Goal: Task Accomplishment & Management: Use online tool/utility

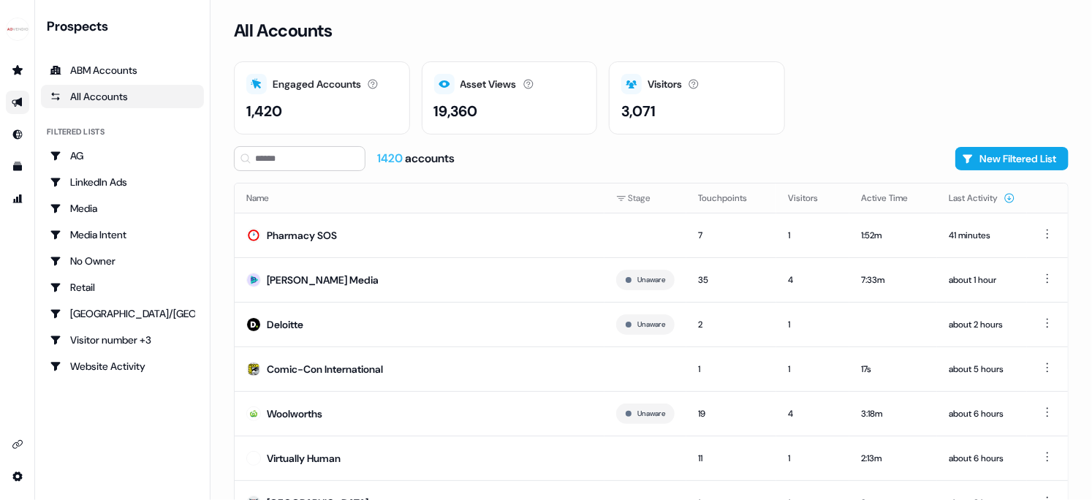
click at [18, 101] on icon "Go to outbound experience" at bounding box center [17, 103] width 10 height 10
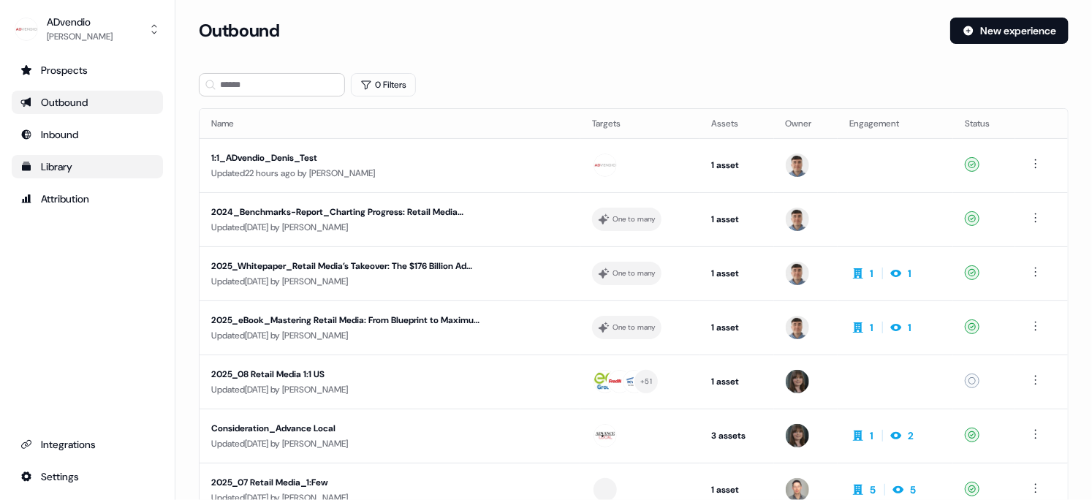
click at [69, 155] on link "Library" at bounding box center [87, 166] width 151 height 23
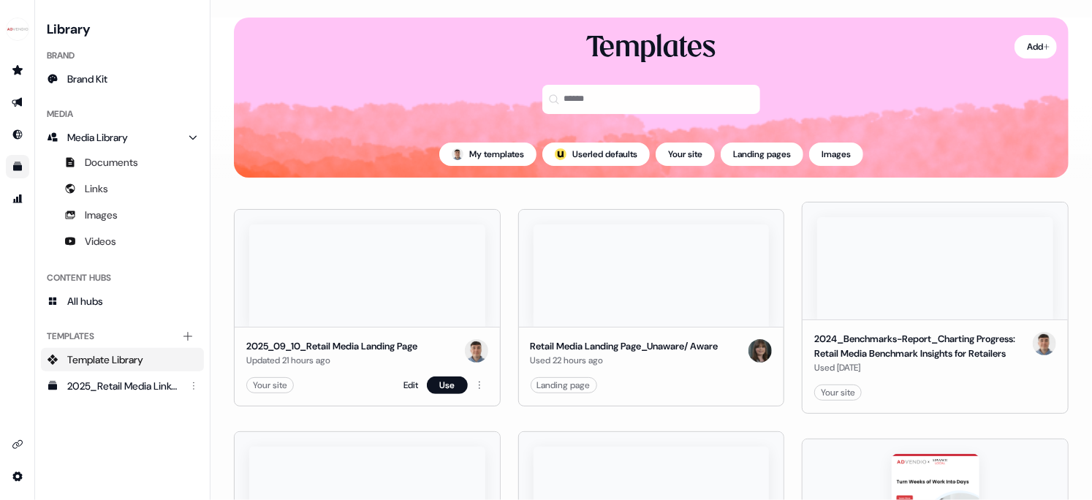
scroll to position [2, 0]
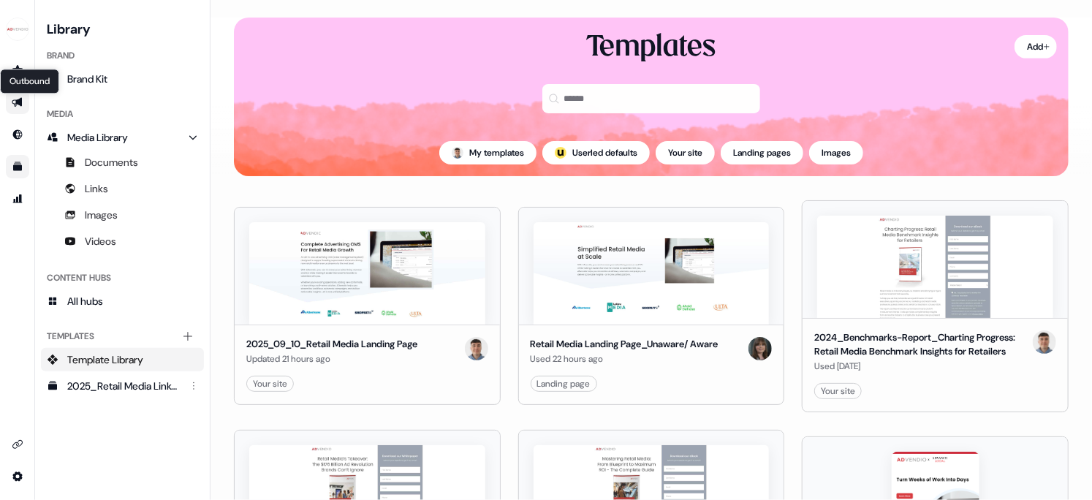
click at [15, 103] on icon "Go to outbound experience" at bounding box center [17, 103] width 10 height 10
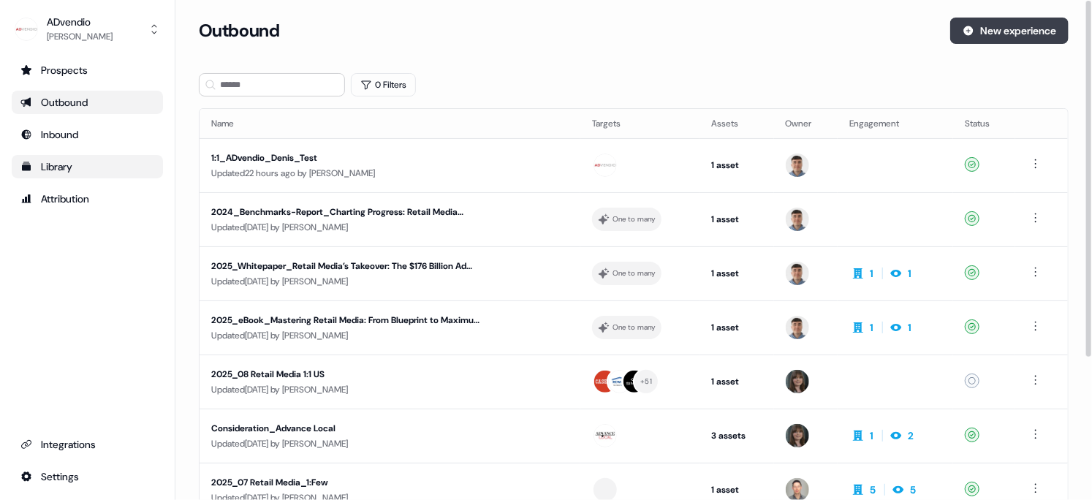
click at [987, 34] on button "New experience" at bounding box center [1010, 31] width 118 height 26
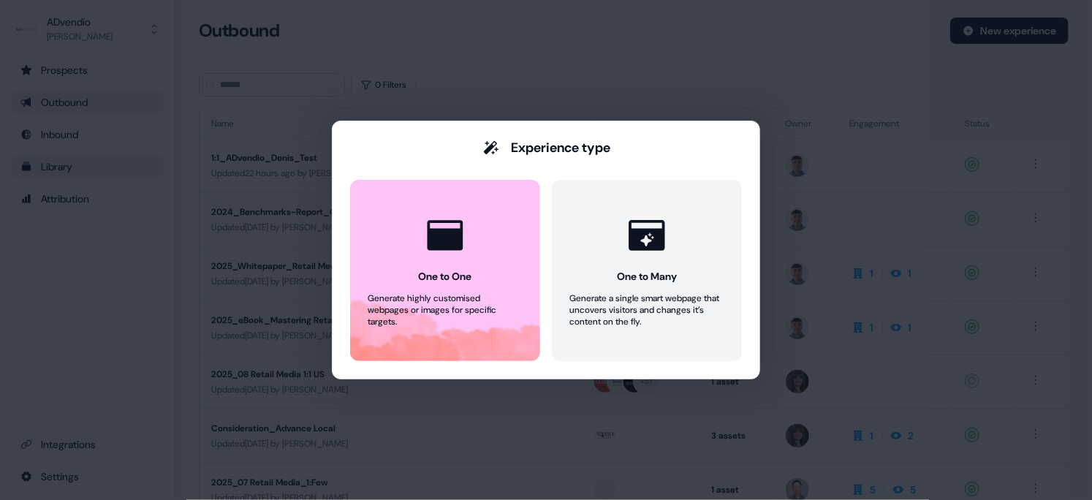
click at [790, 38] on div "Experience type One to One Generate highly customised webpages or images for sp…" at bounding box center [546, 250] width 1092 height 500
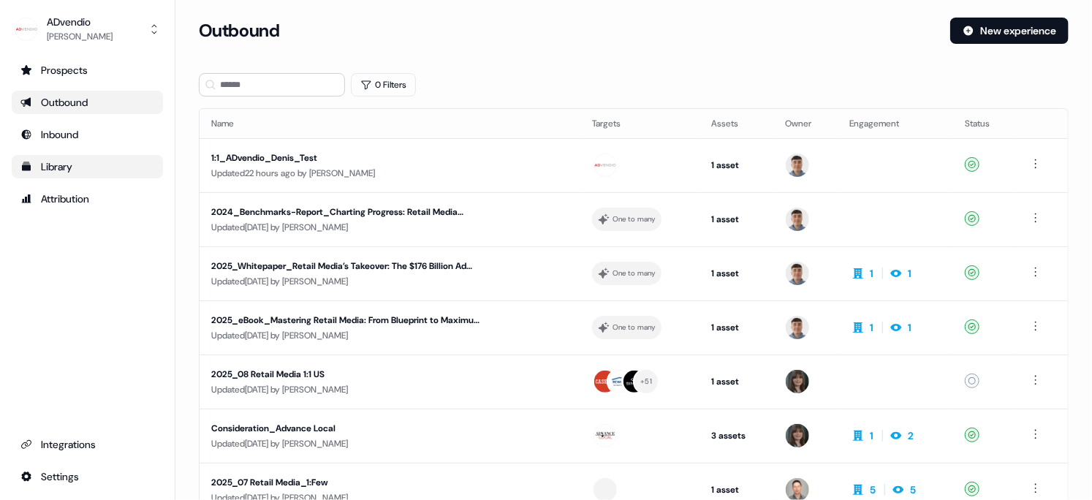
click at [62, 165] on div "Library" at bounding box center [87, 166] width 134 height 15
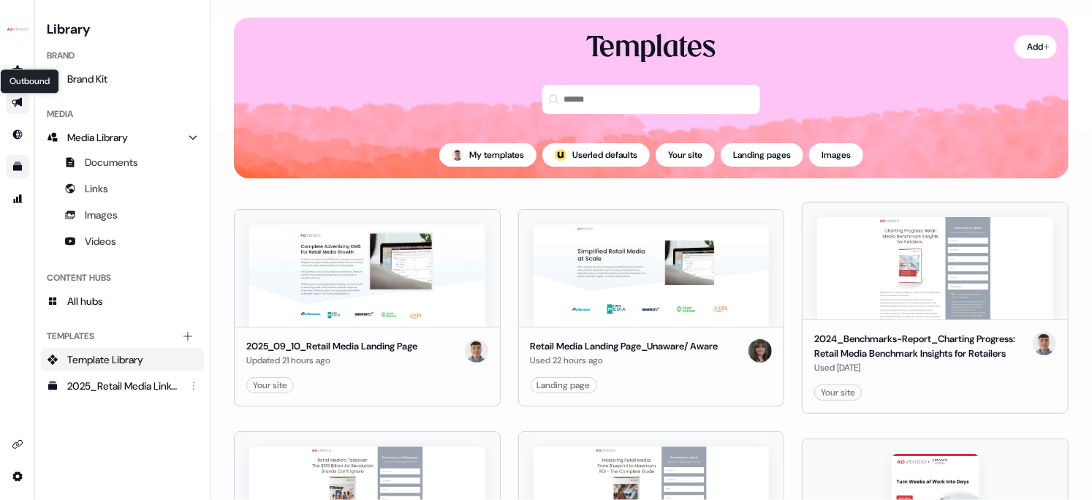
click at [20, 98] on icon "Go to outbound experience" at bounding box center [17, 103] width 10 height 10
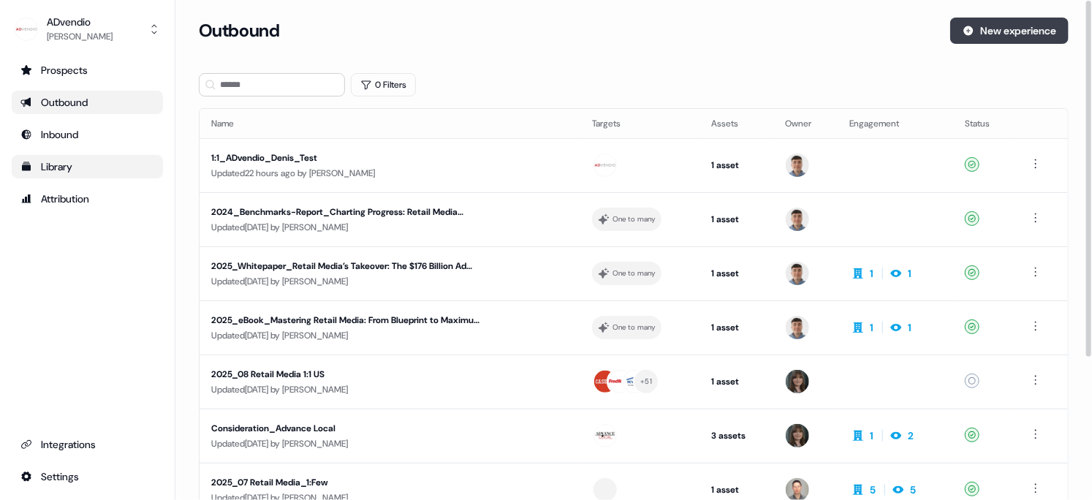
click at [1018, 28] on button "New experience" at bounding box center [1010, 31] width 118 height 26
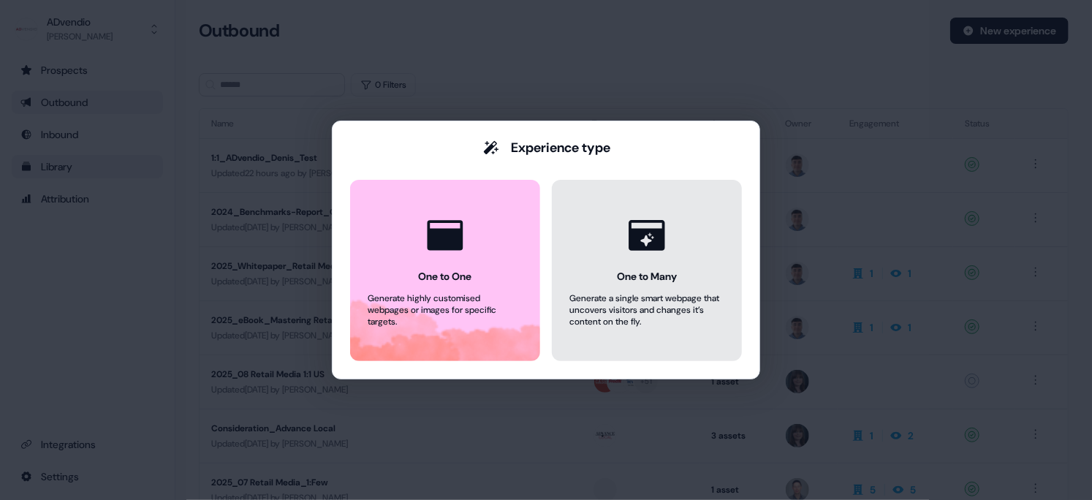
click at [663, 272] on div "One to Many" at bounding box center [647, 276] width 60 height 15
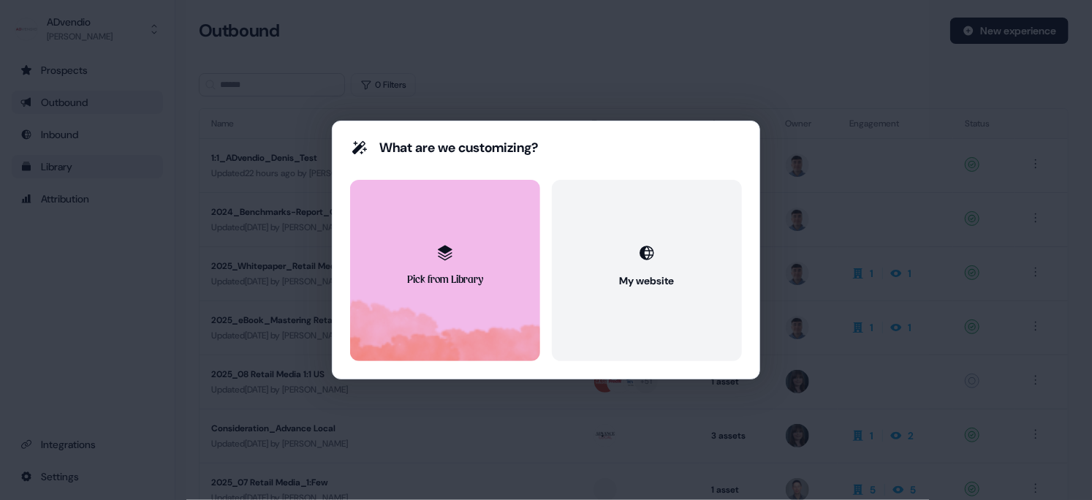
click at [423, 272] on button "Pick from Library" at bounding box center [445, 270] width 190 height 181
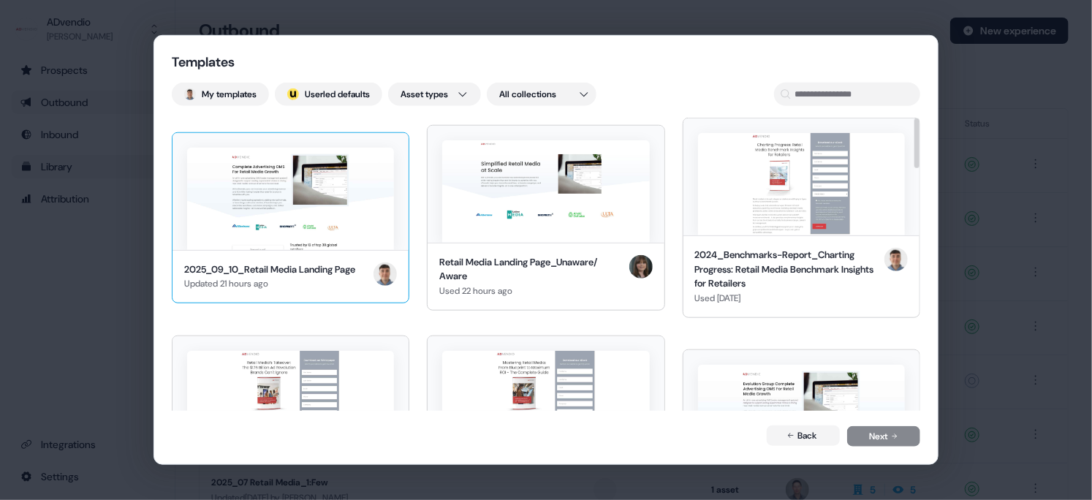
click at [296, 262] on div "2025_09_10_Retail Media Landing Page" at bounding box center [269, 269] width 171 height 15
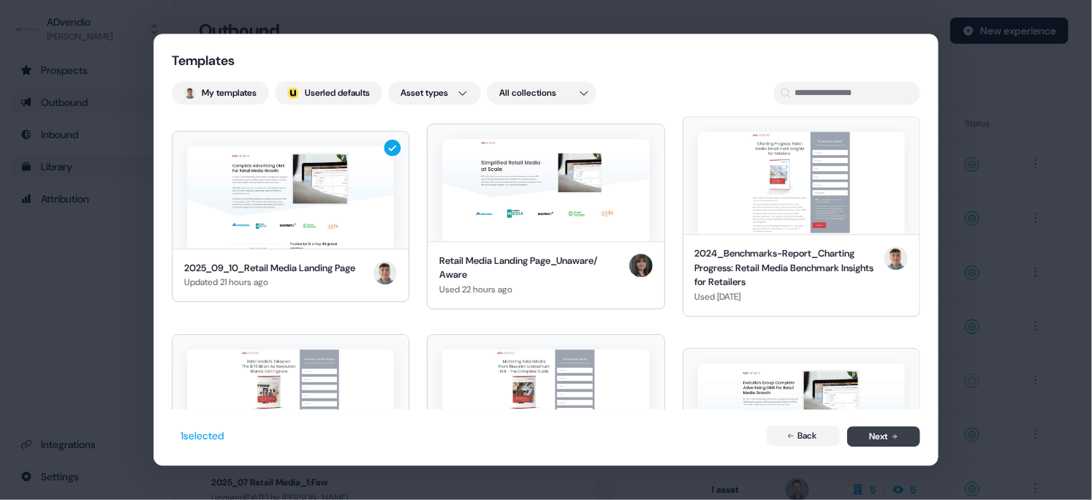
click at [885, 437] on button "Next" at bounding box center [883, 436] width 73 height 20
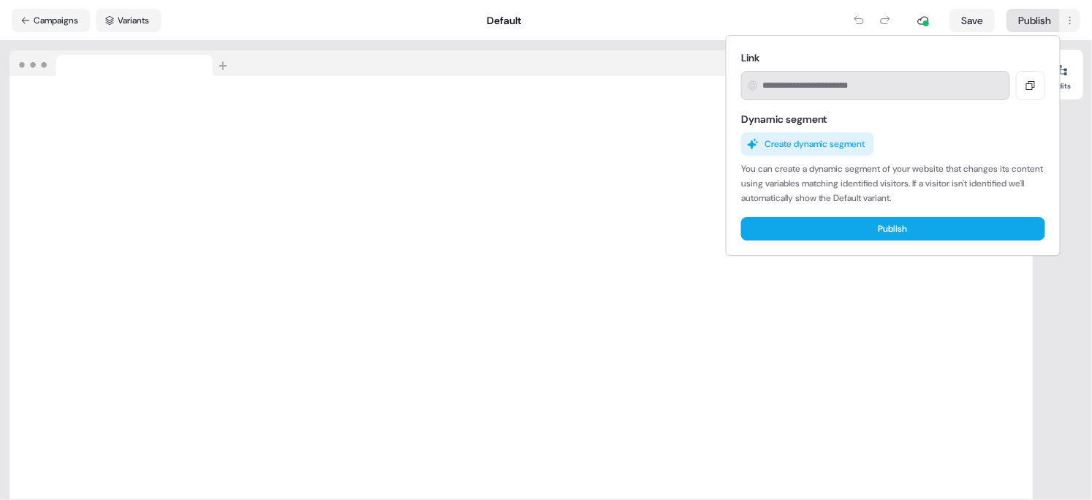
click at [1019, 13] on html "For the best experience switch devices to a bigger screen. Go to [DOMAIN_NAME] …" at bounding box center [546, 250] width 1092 height 500
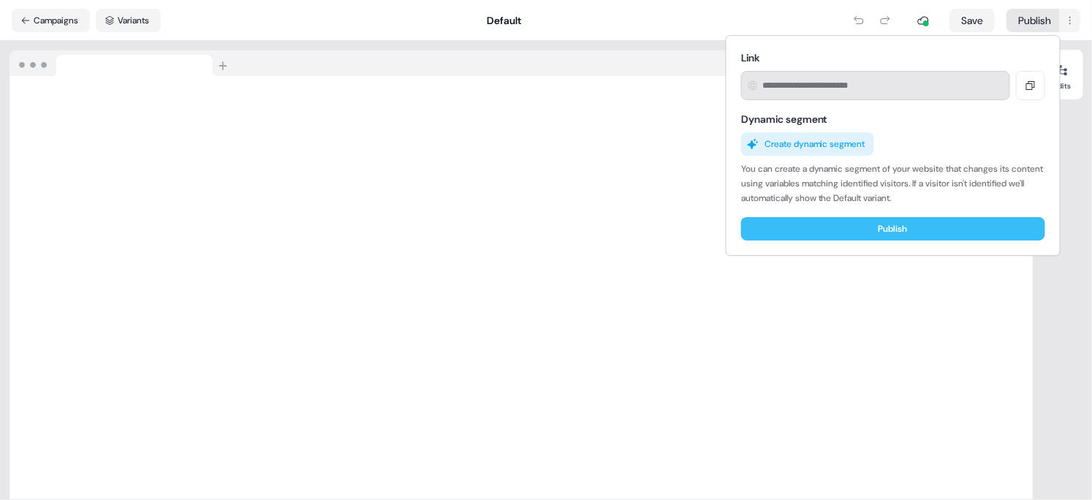
click at [925, 231] on button "Publish" at bounding box center [893, 228] width 304 height 23
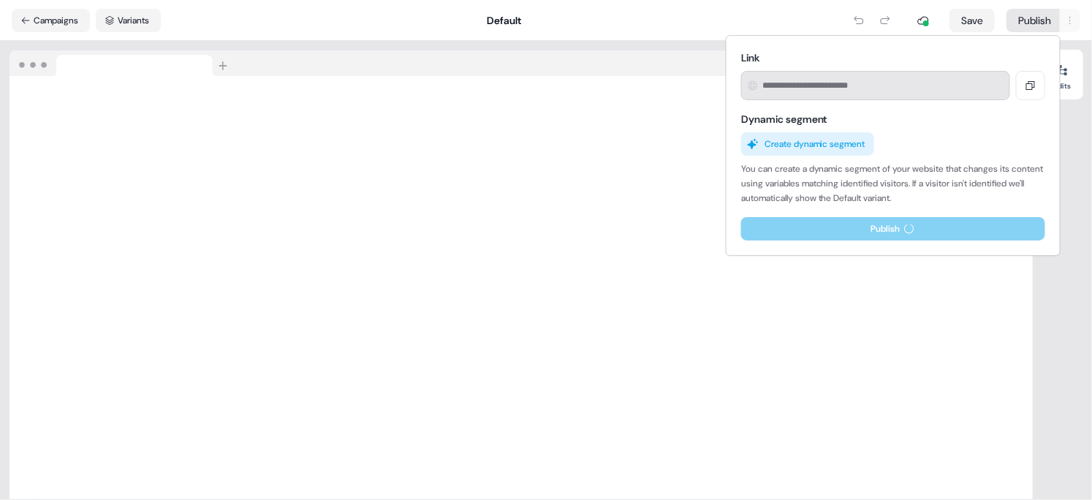
type input "**********"
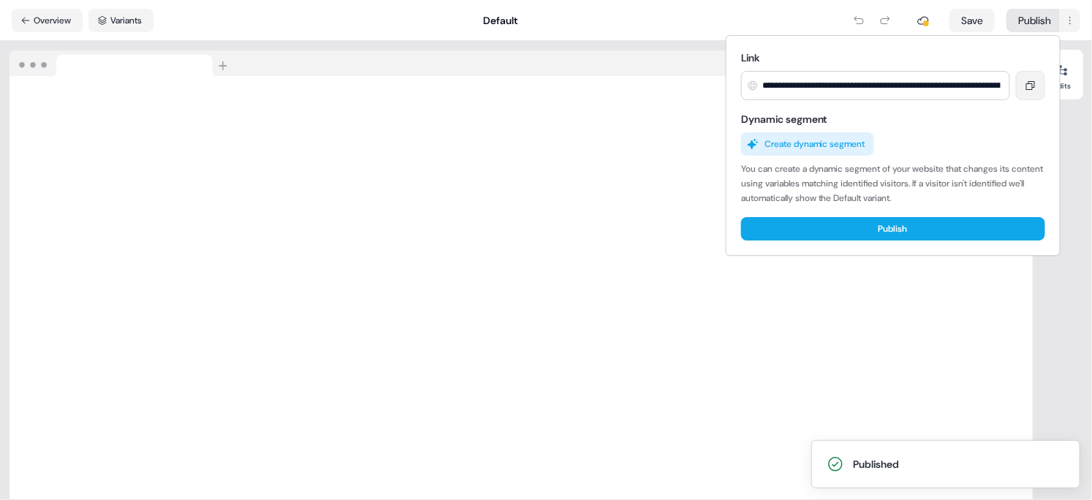
click at [1031, 86] on icon at bounding box center [1031, 86] width 12 height 12
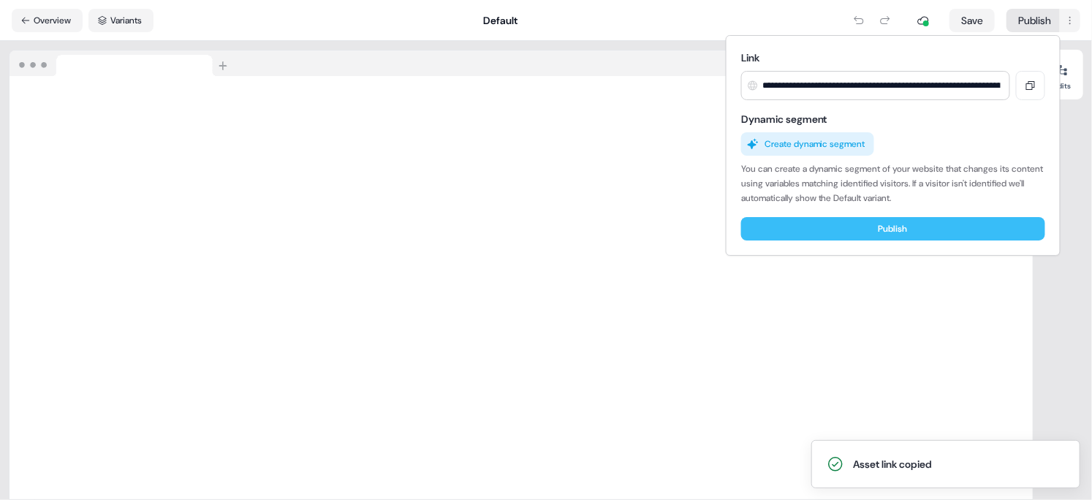
click at [911, 227] on button "Publish" at bounding box center [893, 228] width 304 height 23
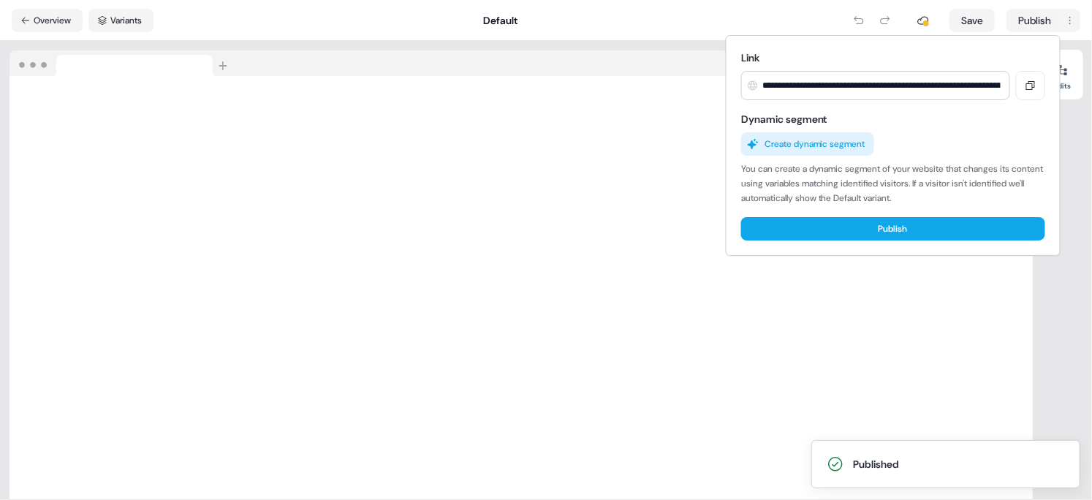
click at [18, 23] on html "**********" at bounding box center [546, 250] width 1092 height 500
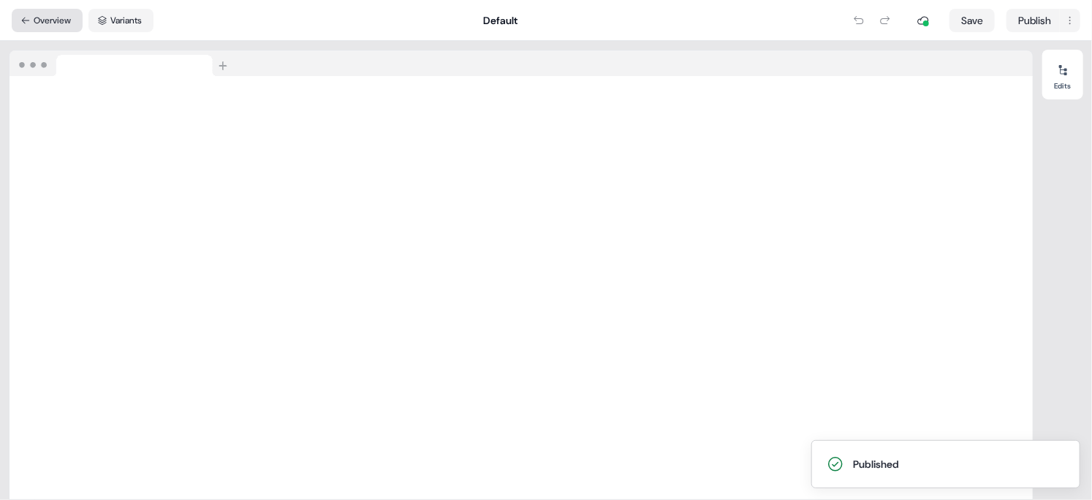
click at [29, 20] on icon at bounding box center [25, 20] width 10 height 10
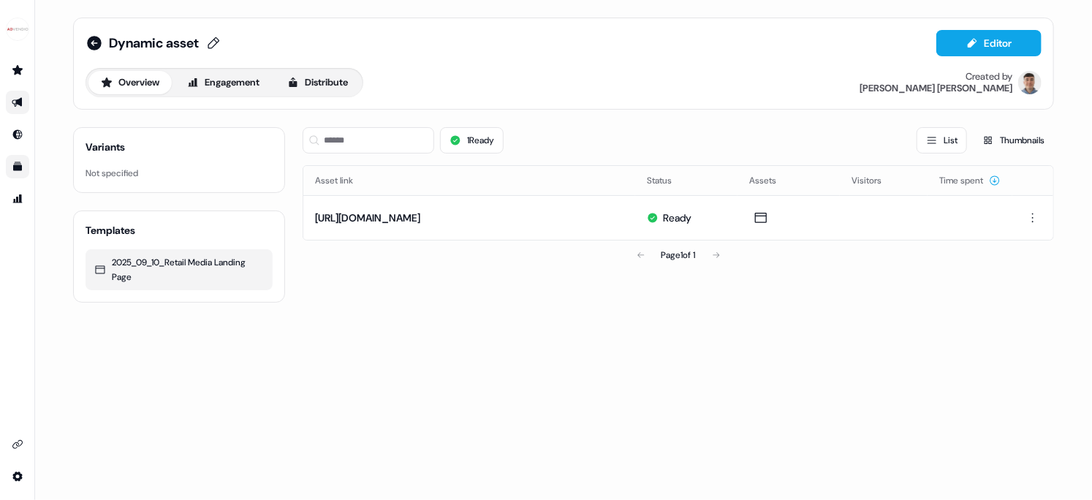
click at [189, 37] on span "Dynamic asset" at bounding box center [154, 43] width 90 height 18
drag, startPoint x: 216, startPoint y: 42, endPoint x: 102, endPoint y: 47, distance: 113.4
click at [102, 47] on div "**********" at bounding box center [185, 42] width 199 height 23
type input "**********"
